Goal: Information Seeking & Learning: Understand process/instructions

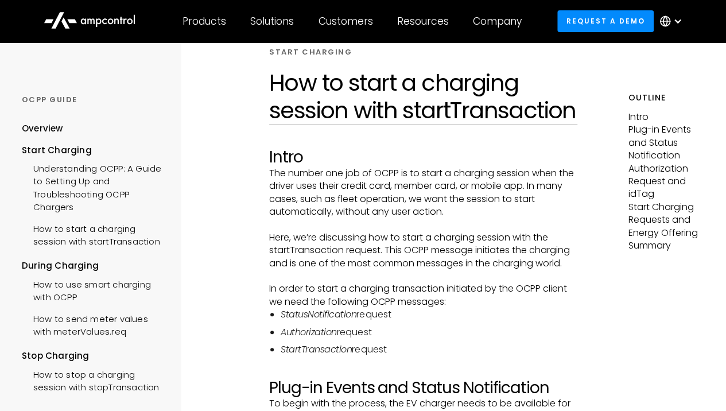
scroll to position [76, 0]
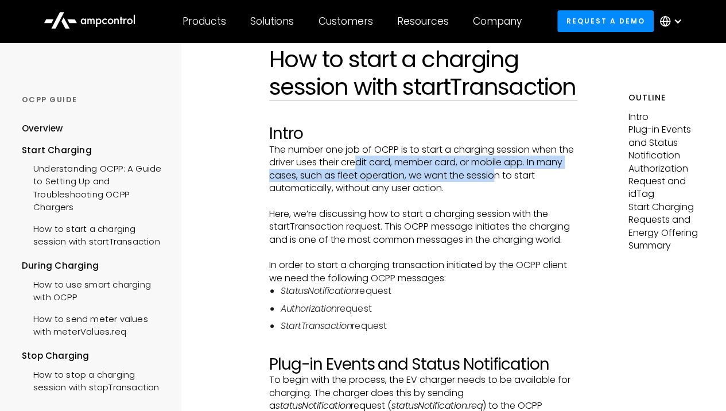
drag, startPoint x: 359, startPoint y: 157, endPoint x: 493, endPoint y: 179, distance: 135.6
click at [493, 179] on p "The number one job of OCPP is to start a charging session when the driver uses …" at bounding box center [423, 170] width 308 height 52
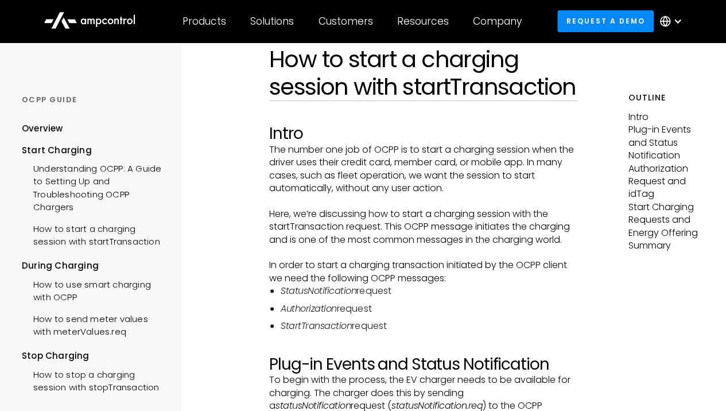
drag, startPoint x: 493, startPoint y: 179, endPoint x: 426, endPoint y: 200, distance: 70.3
click at [431, 198] on p "‍" at bounding box center [423, 201] width 308 height 13
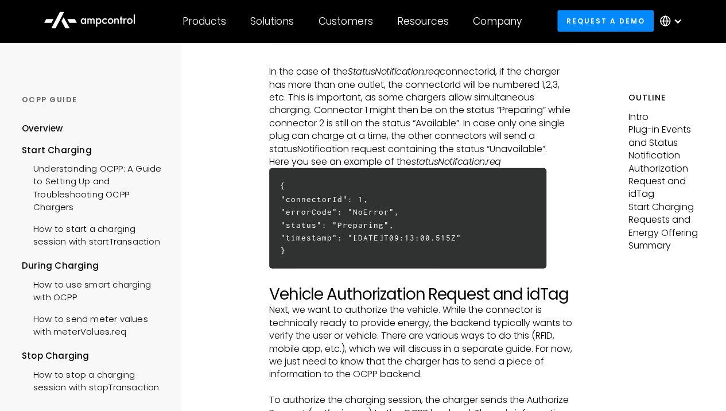
scroll to position [1263, 0]
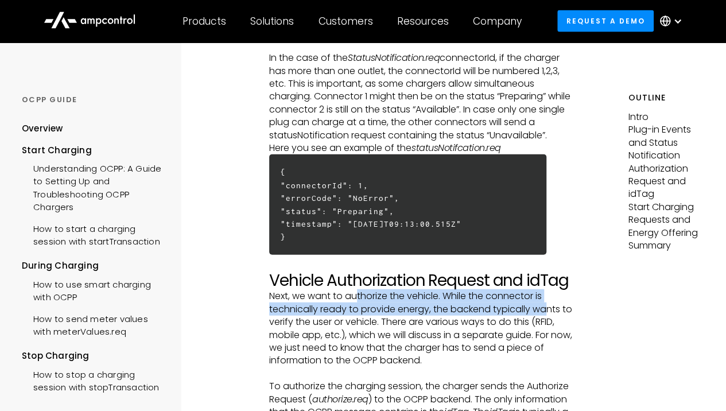
drag, startPoint x: 355, startPoint y: 285, endPoint x: 548, endPoint y: 296, distance: 193.3
click at [548, 296] on p "Next, we want to authorize the vehicle. While the connector is technically read…" at bounding box center [423, 328] width 308 height 77
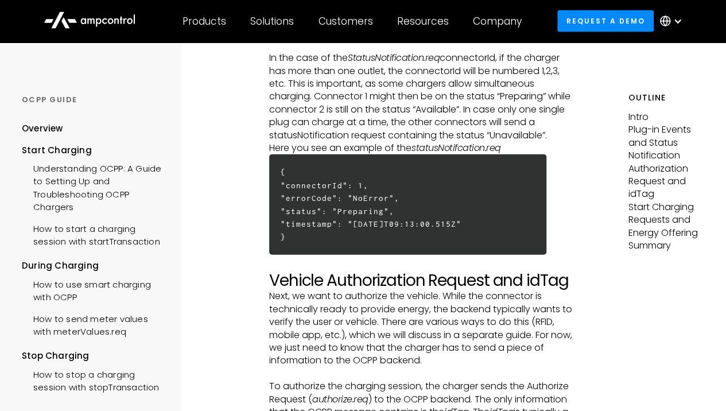
click at [404, 312] on p "Next, we want to authorize the vehicle. While the connector is technically read…" at bounding box center [423, 328] width 308 height 77
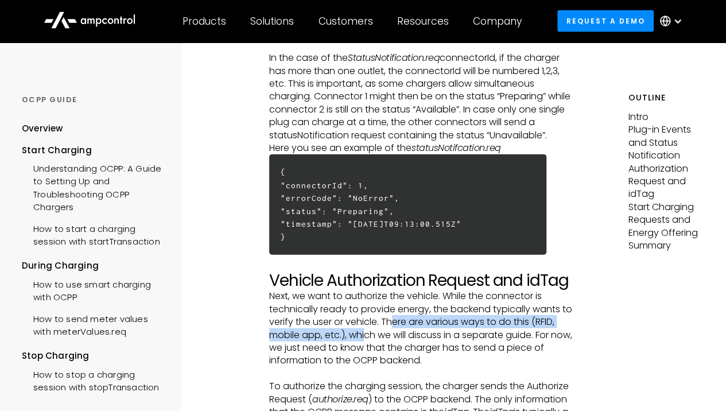
drag, startPoint x: 395, startPoint y: 309, endPoint x: 365, endPoint y: 322, distance: 31.9
click at [365, 322] on p "Next, we want to authorize the vehicle. While the connector is technically read…" at bounding box center [423, 328] width 308 height 77
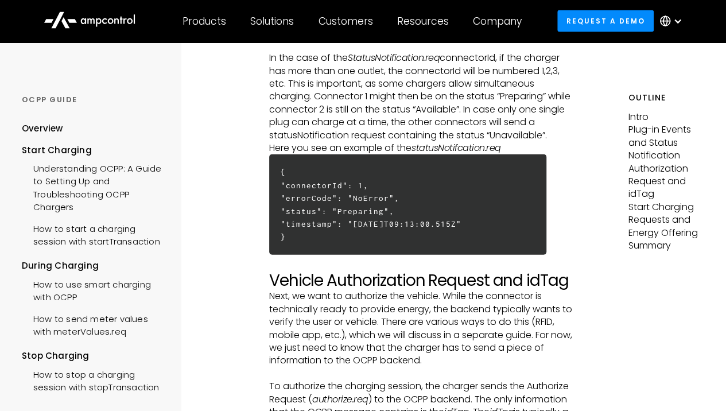
drag, startPoint x: 365, startPoint y: 322, endPoint x: 378, endPoint y: 334, distance: 17.9
click at [378, 334] on p "Next, we want to authorize the vehicle. While the connector is technically read…" at bounding box center [423, 328] width 308 height 77
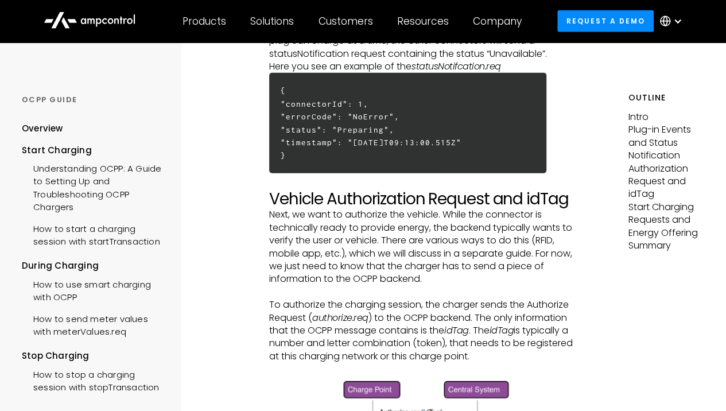
scroll to position [1378, 0]
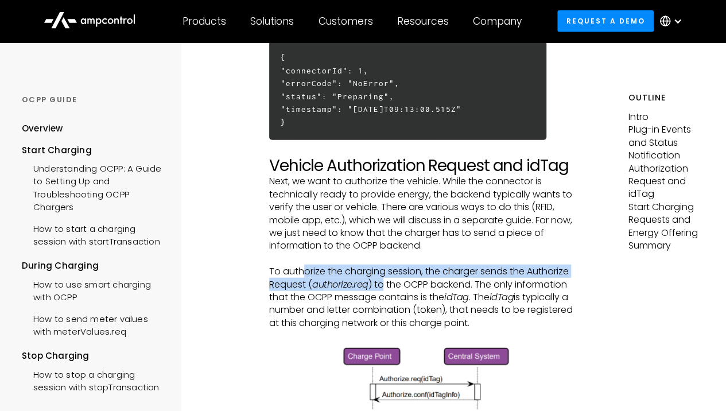
drag, startPoint x: 306, startPoint y: 260, endPoint x: 380, endPoint y: 277, distance: 76.2
click at [380, 277] on p "To authorize the charging session, the charger sends the Authorize Request ( au…" at bounding box center [423, 297] width 308 height 64
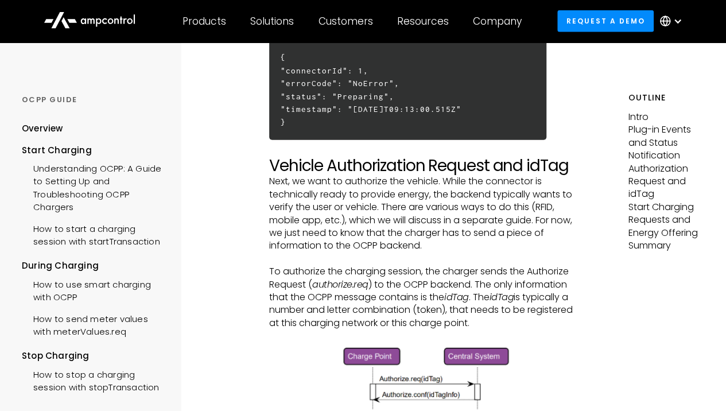
drag, startPoint x: 380, startPoint y: 277, endPoint x: 343, endPoint y: 281, distance: 37.0
click at [343, 282] on p "To authorize the charging session, the charger sends the Authorize Request ( au…" at bounding box center [423, 297] width 308 height 64
drag, startPoint x: 314, startPoint y: 272, endPoint x: 369, endPoint y: 269, distance: 55.2
click at [369, 269] on p "To authorize the charging session, the charger sends the Authorize Request ( au…" at bounding box center [423, 297] width 308 height 64
copy em "authorize.req"
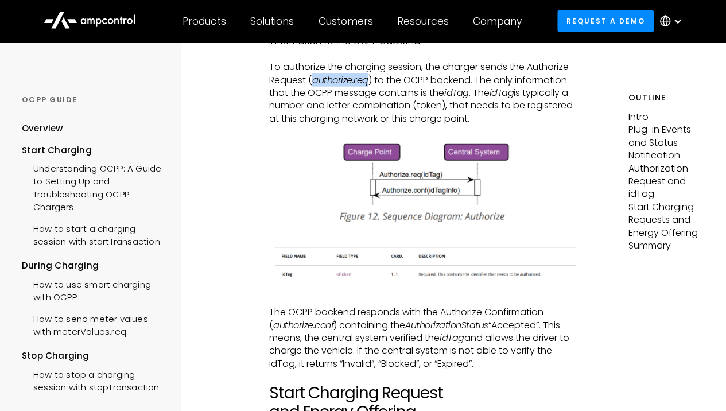
scroll to position [1570, 0]
